Goal: Find specific page/section: Find specific page/section

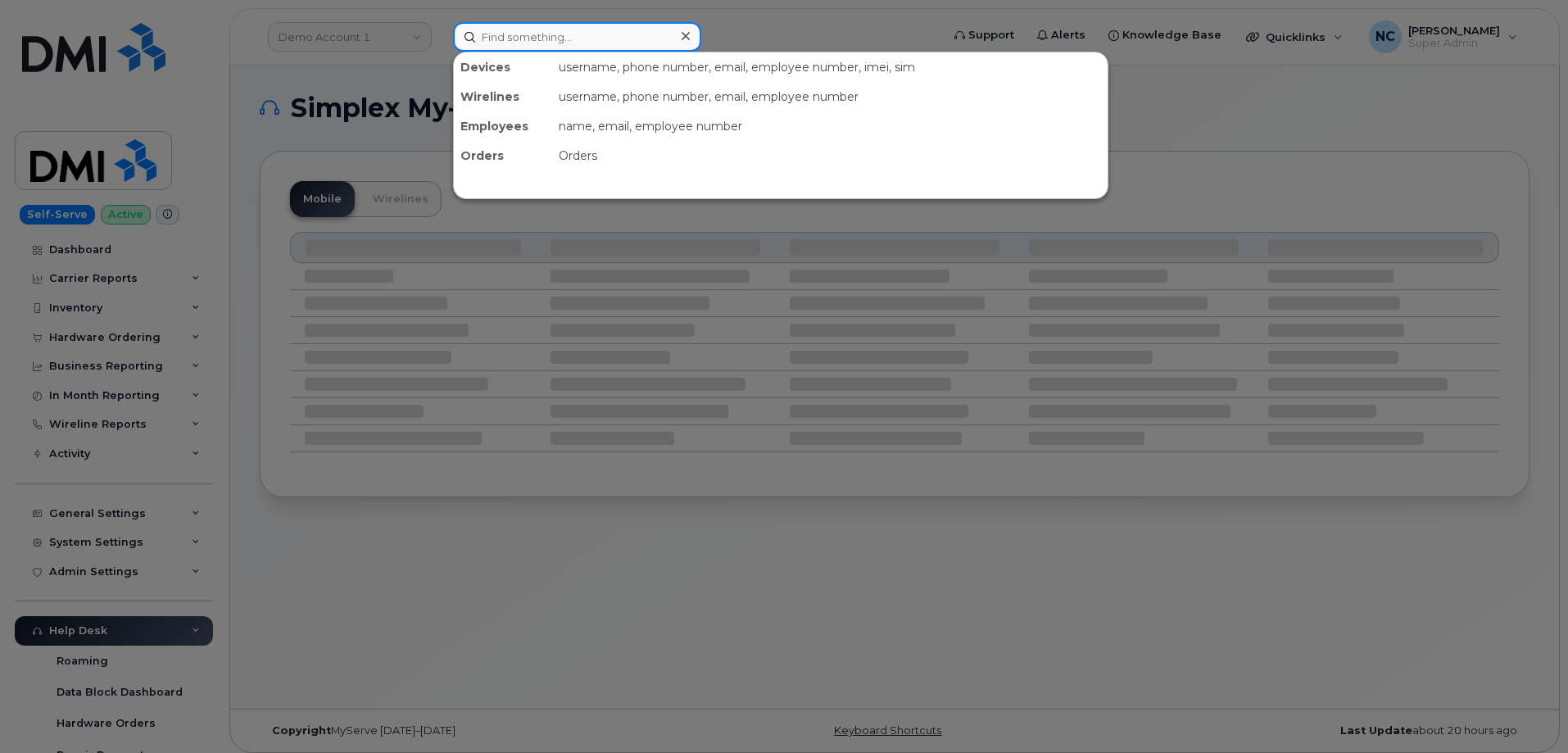
drag, startPoint x: 562, startPoint y: 36, endPoint x: 573, endPoint y: 31, distance: 12.1
click at [573, 31] on input at bounding box center [577, 36] width 249 height 29
paste input "Christopher P Jones"
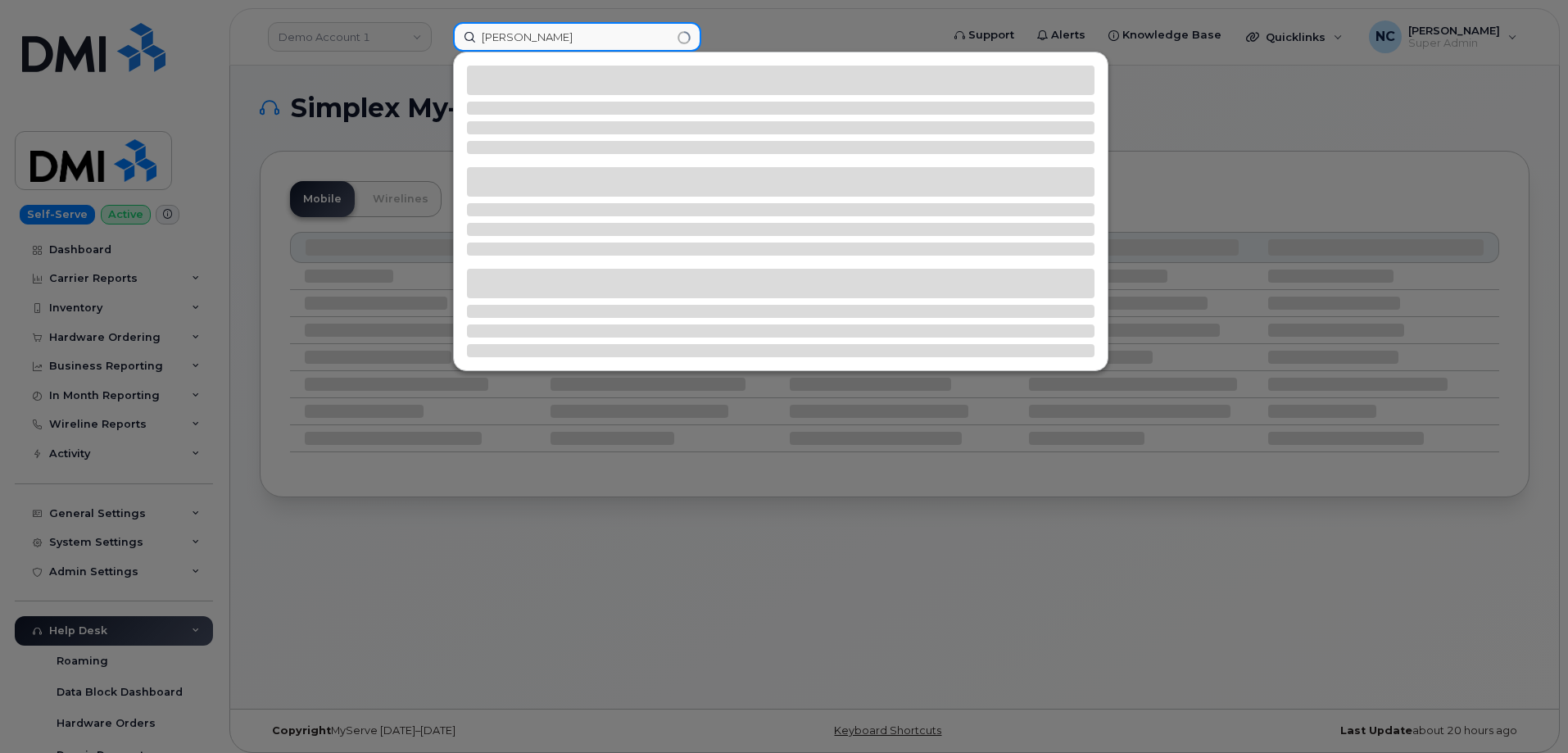
type input "Christopher P Jones"
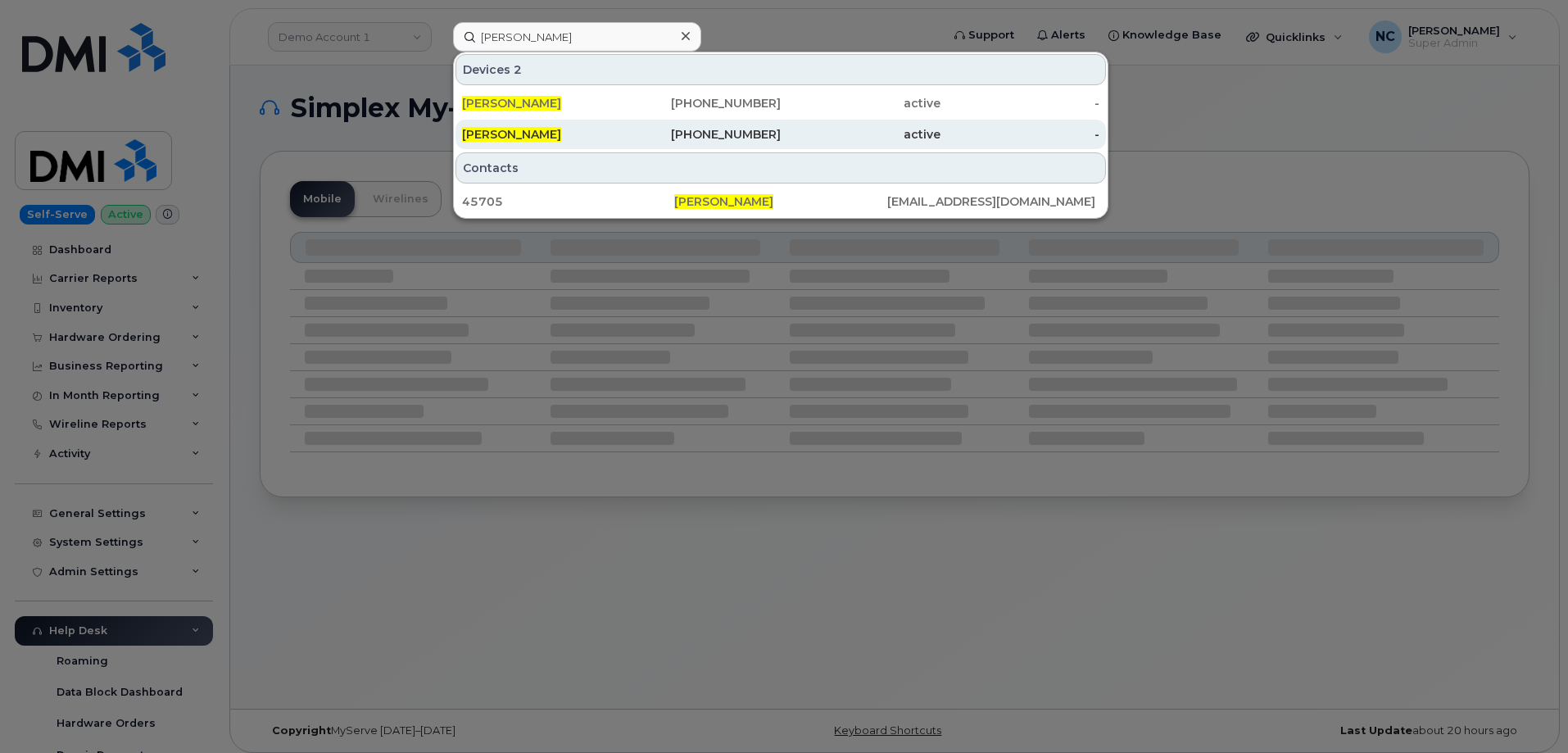
click at [622, 144] on div "Christopher P Jones" at bounding box center [702, 134] width 160 height 29
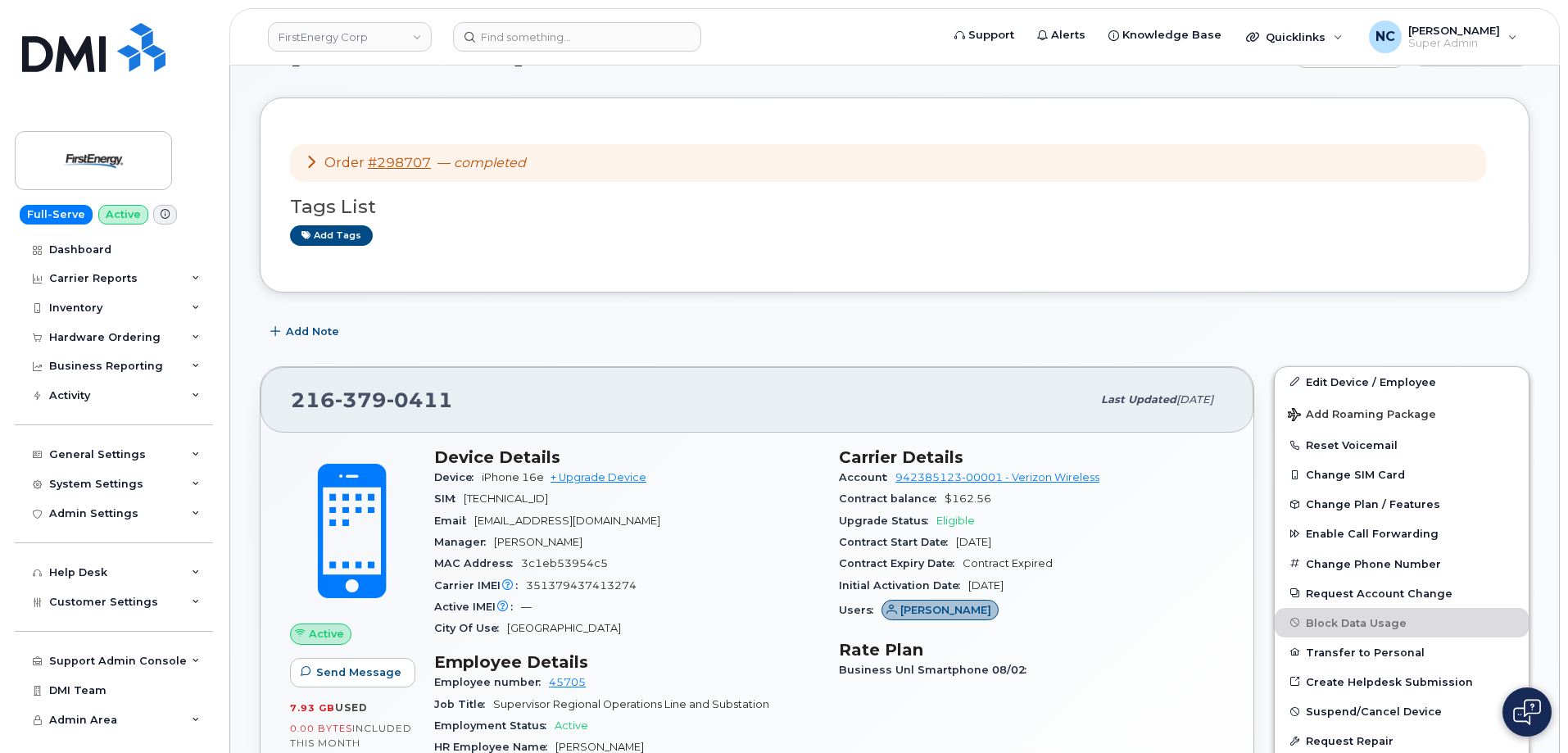
scroll to position [246, 0]
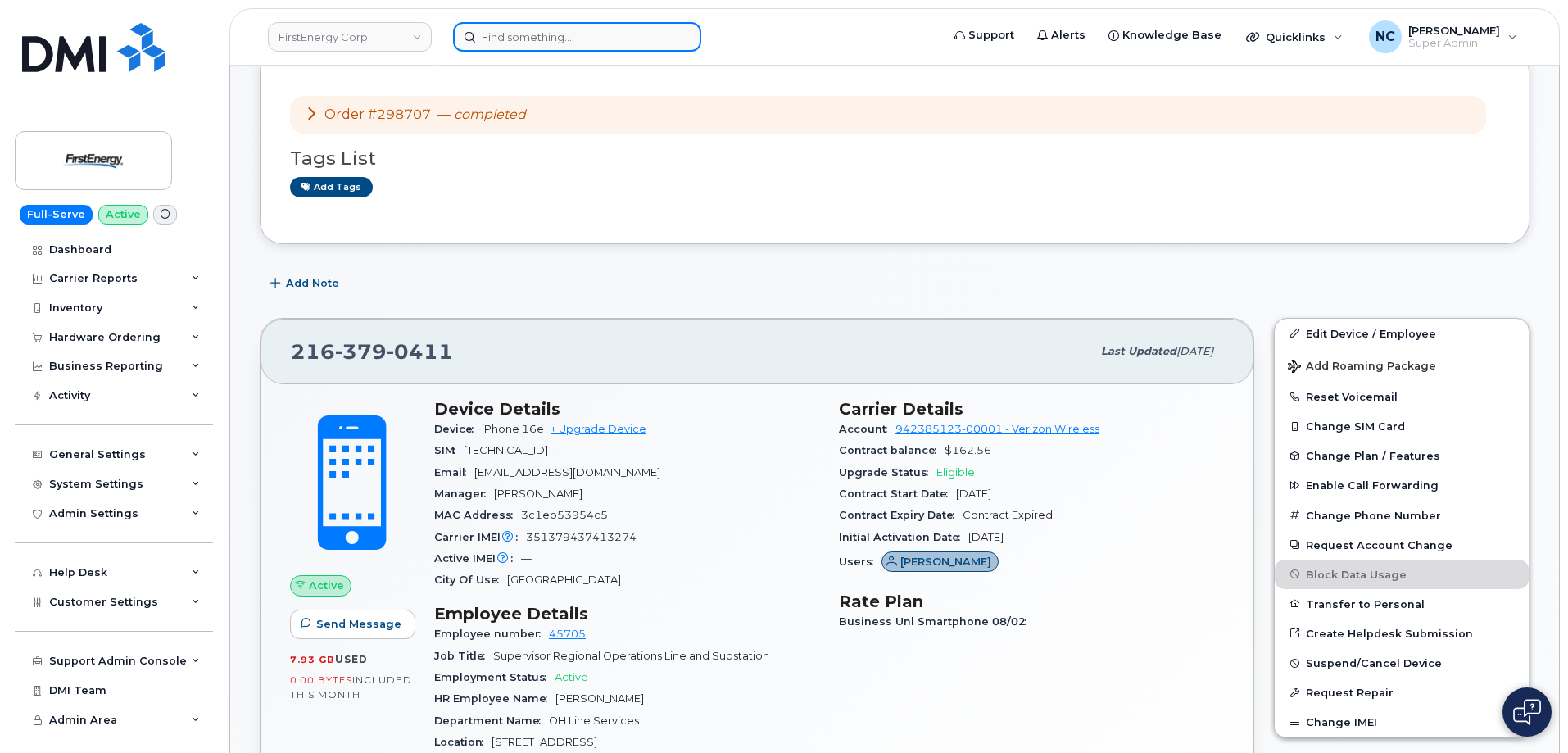
click at [627, 45] on input at bounding box center [577, 36] width 249 height 29
paste input "300-301-6531"
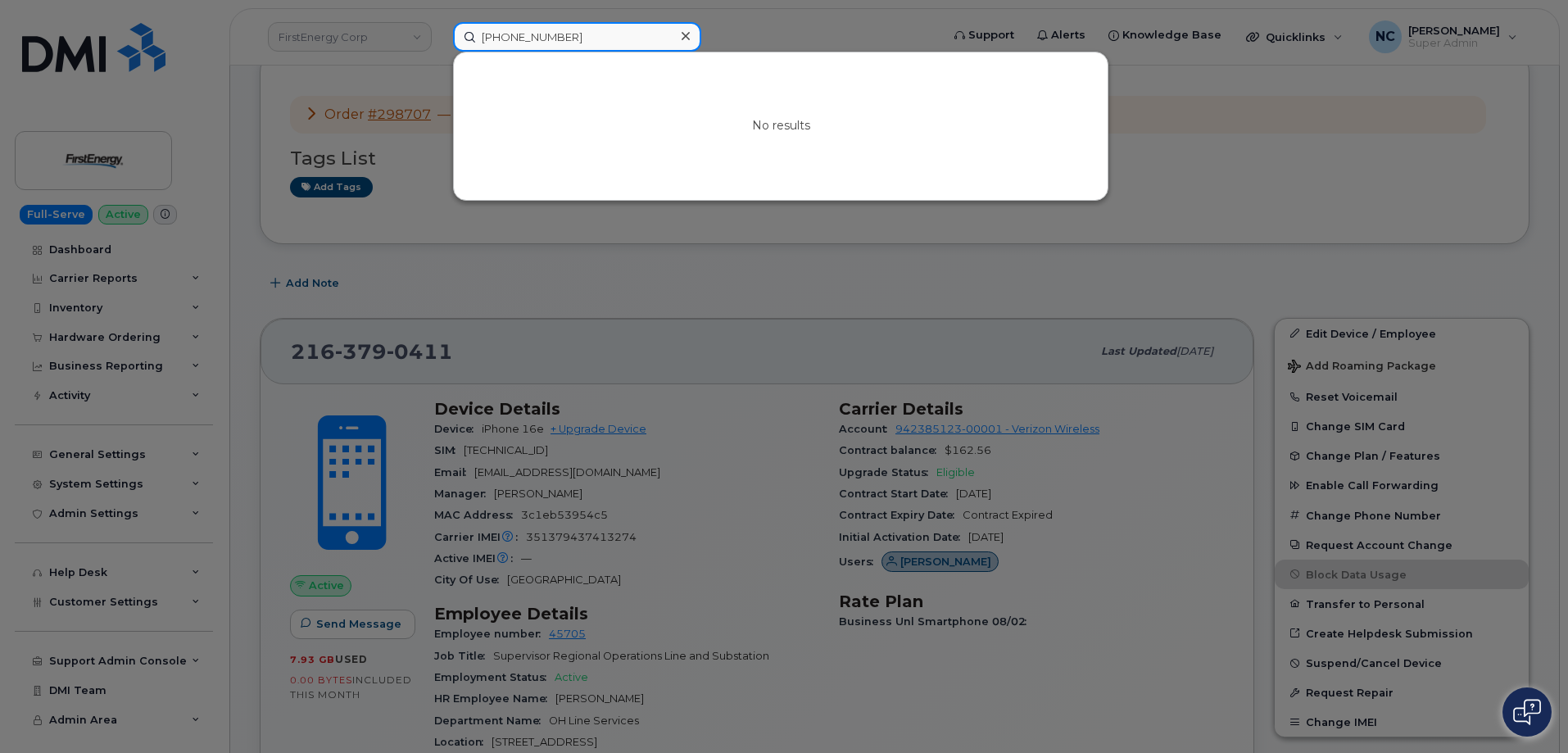
drag, startPoint x: 576, startPoint y: 37, endPoint x: 437, endPoint y: 48, distance: 139.4
click at [440, 48] on div "300-301-6531 No results" at bounding box center [691, 36] width 503 height 29
paste input "Press and hold Shift then press Enter to edit 33"
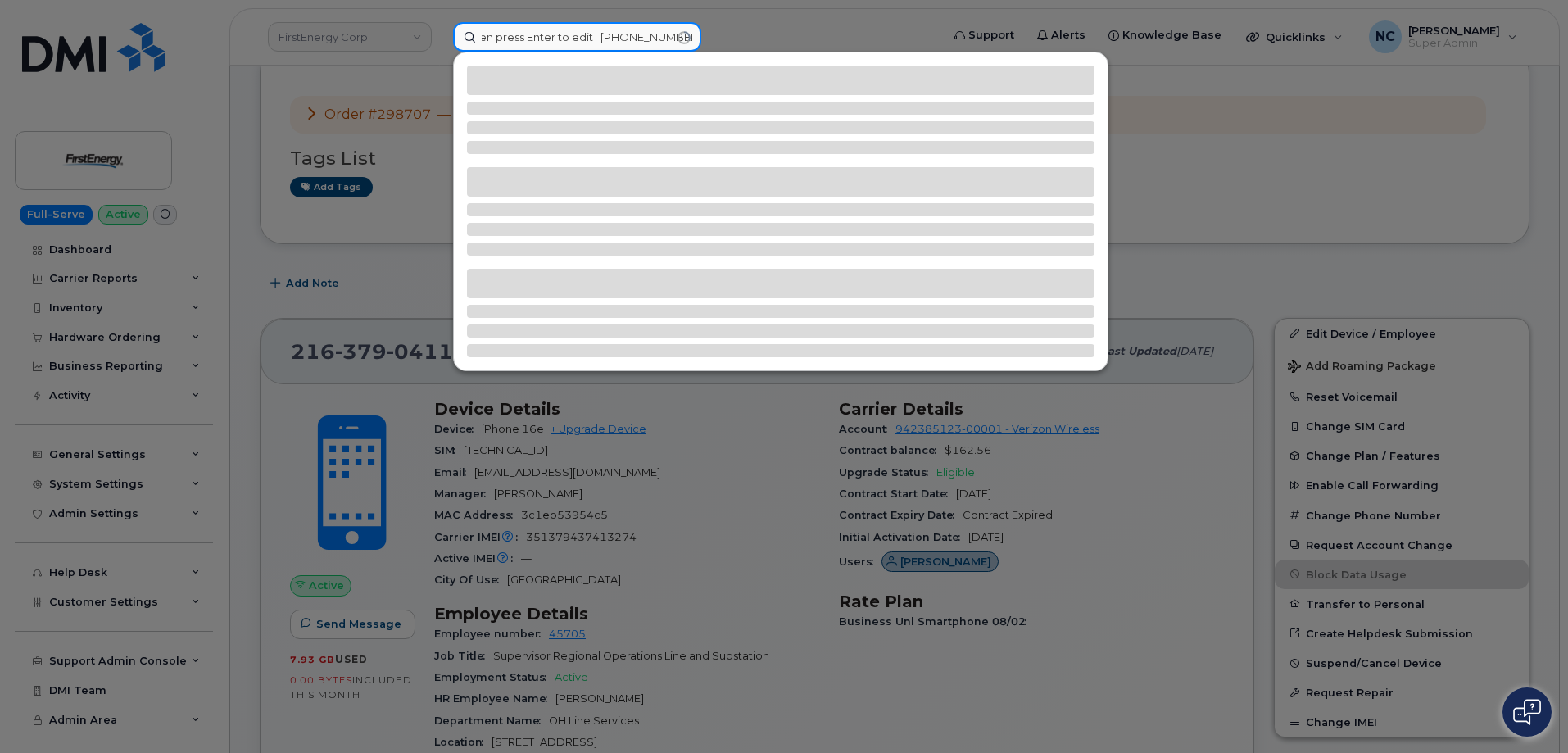
scroll to position [0, 0]
drag, startPoint x: 612, startPoint y: 34, endPoint x: 128, endPoint y: 64, distance: 484.9
click at [440, 52] on div "Press and hold Shift then press Enter to edit 330-301-6531" at bounding box center [691, 36] width 503 height 29
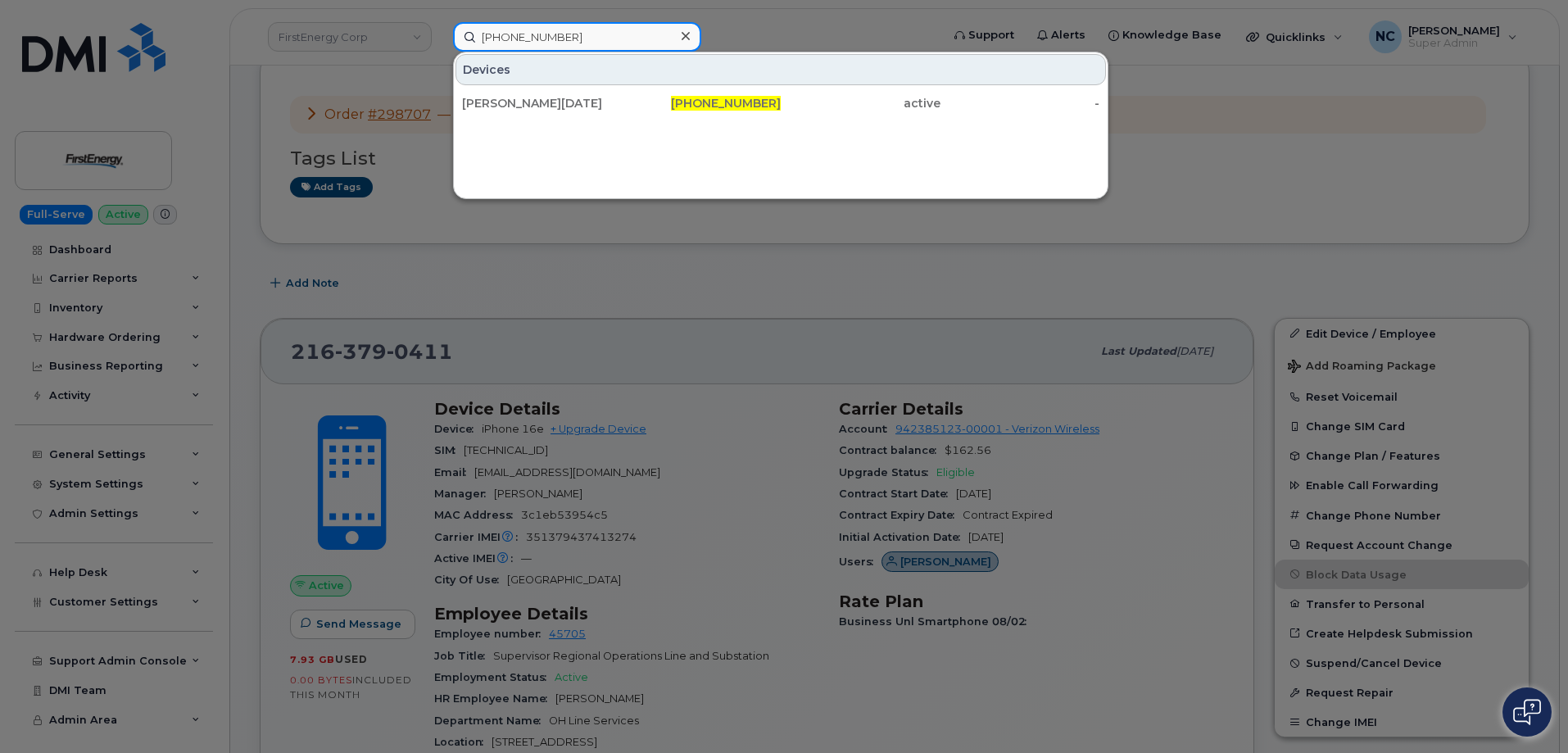
type input "330-301-6531"
click at [622, 94] on div "[PERSON_NAME][DATE]" at bounding box center [702, 103] width 160 height 29
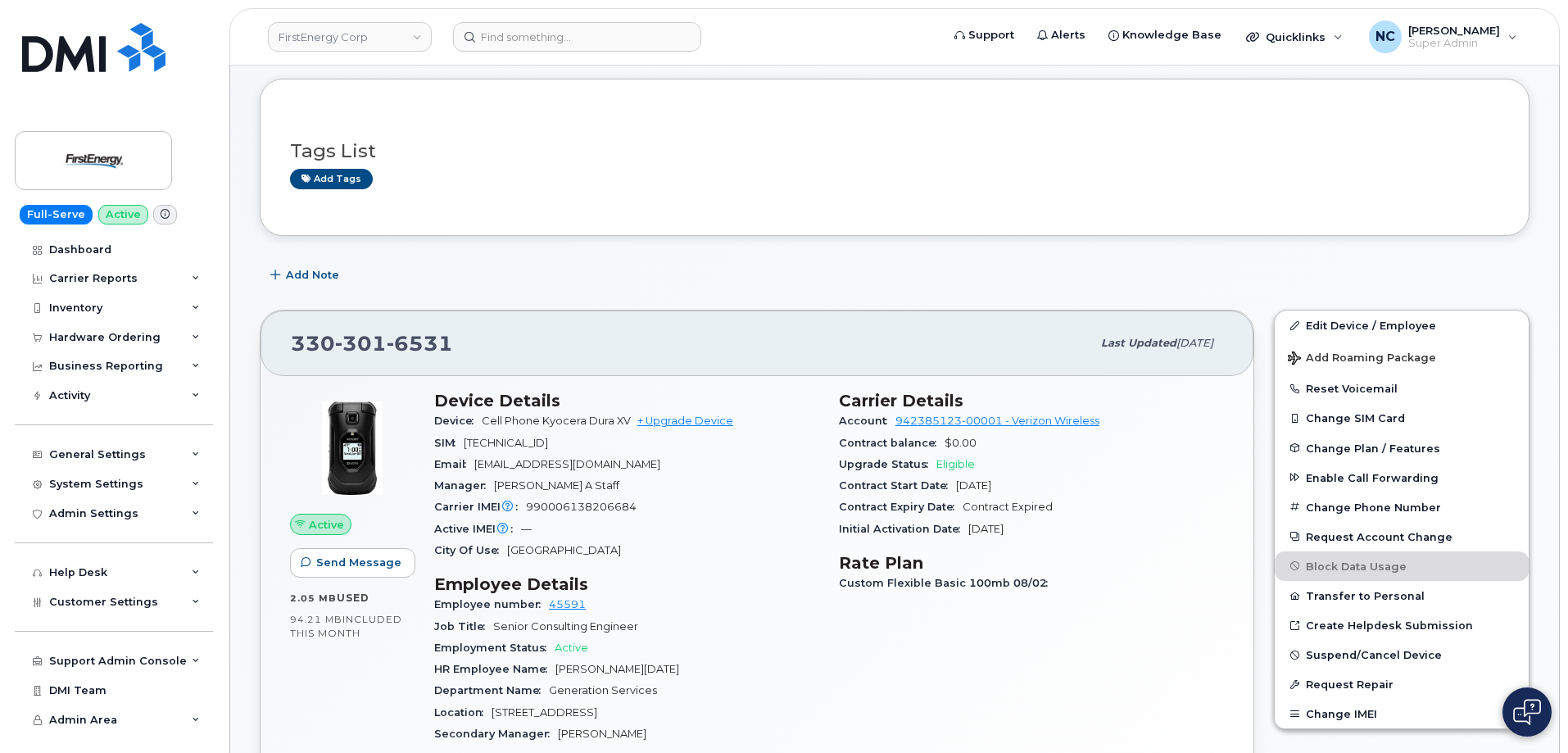
scroll to position [246, 0]
